Goal: Information Seeking & Learning: Learn about a topic

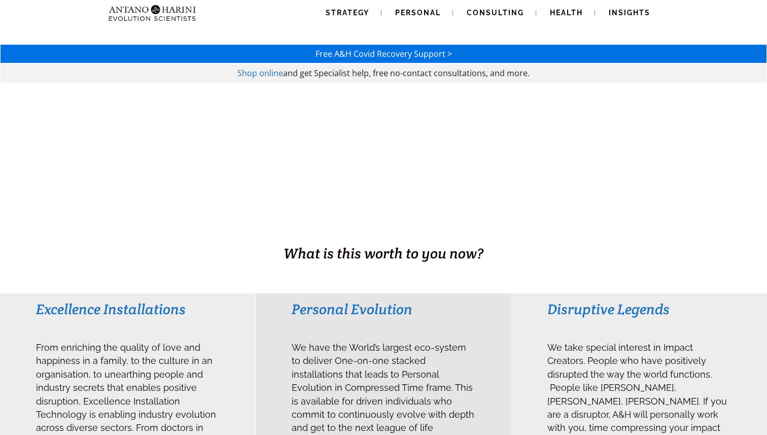
click at [270, 73] on span "Shop online" at bounding box center [260, 72] width 46 height 11
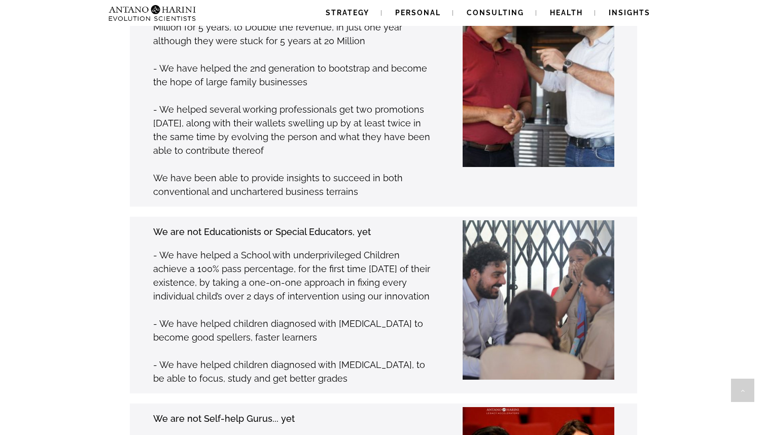
scroll to position [1246, 0]
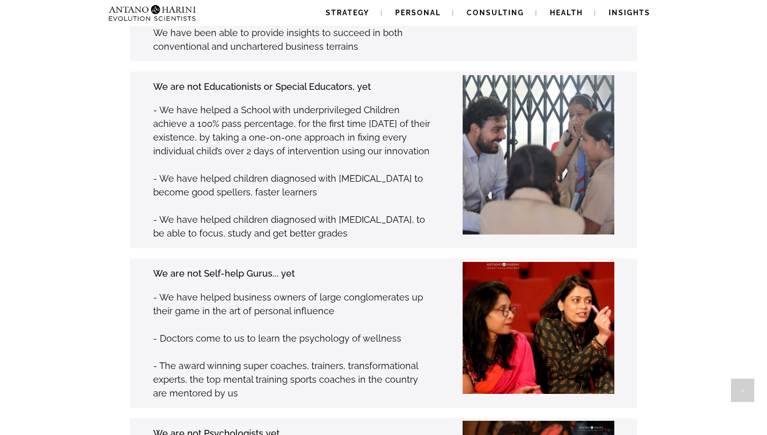
click at [348, 212] on p "- We have helped children diagnosed with [MEDICAL_DATA], to be able to focus, s…" at bounding box center [291, 225] width 277 height 27
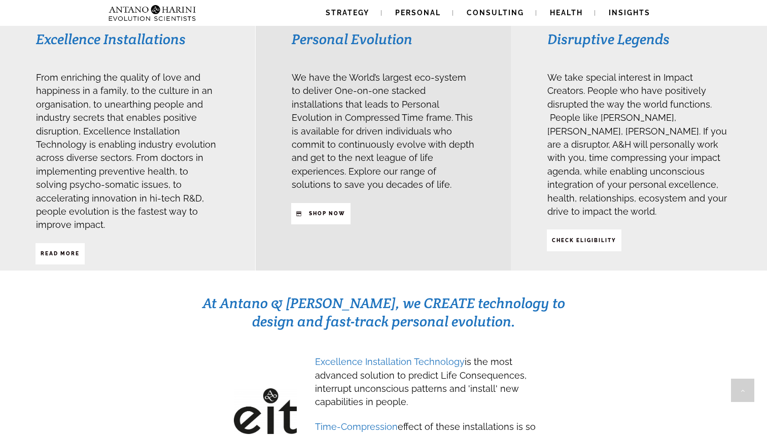
scroll to position [0, 0]
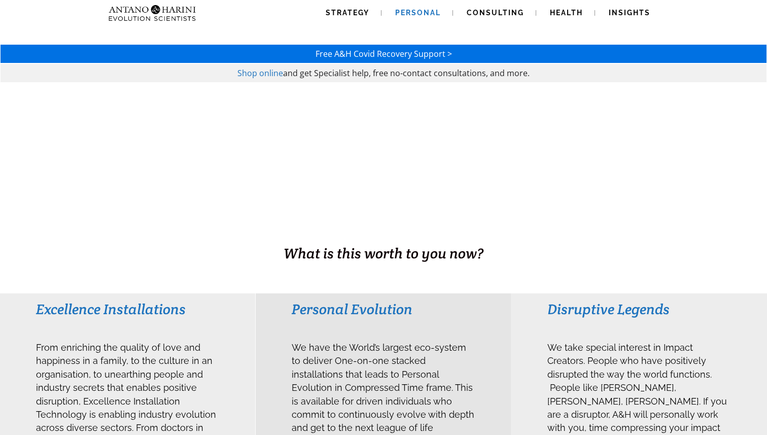
click at [433, 18] on link "Personal" at bounding box center [418, 13] width 70 height 26
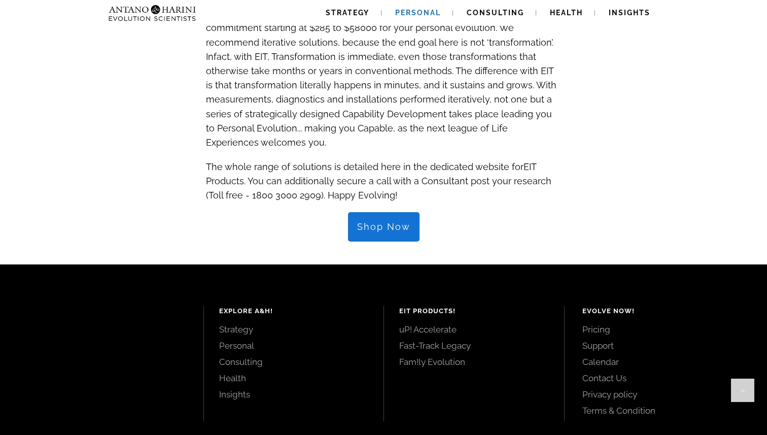
scroll to position [1050, 0]
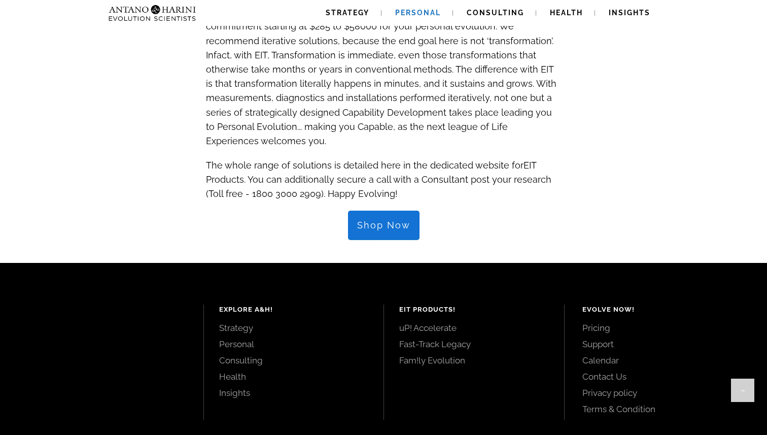
click at [366, 220] on span "Shop Now" at bounding box center [383, 225] width 53 height 11
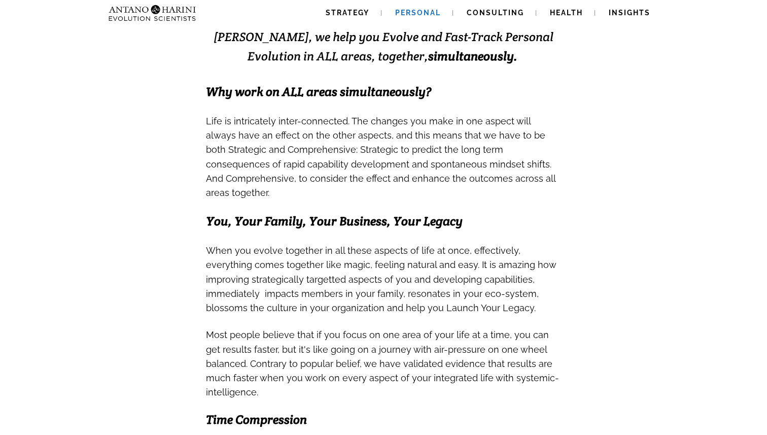
scroll to position [0, 0]
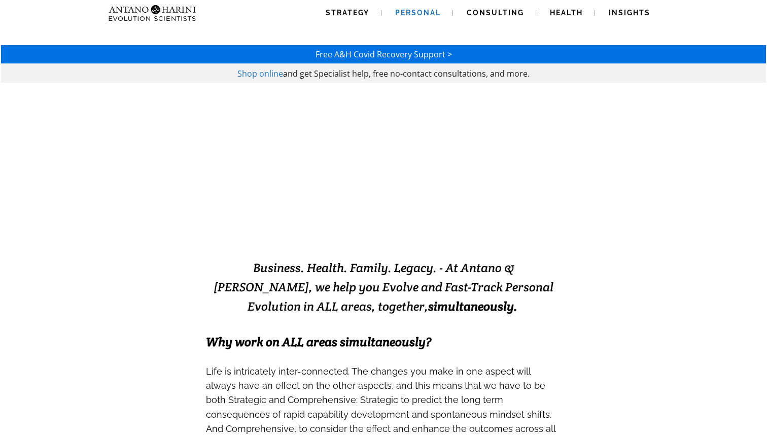
click at [399, 52] on span "Free A&H Covid Recovery Support >" at bounding box center [383, 54] width 136 height 11
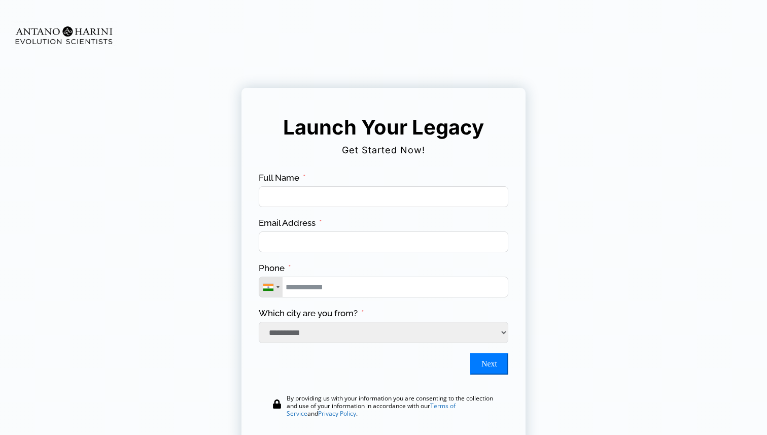
scroll to position [103, 0]
